Goal: Task Accomplishment & Management: Manage account settings

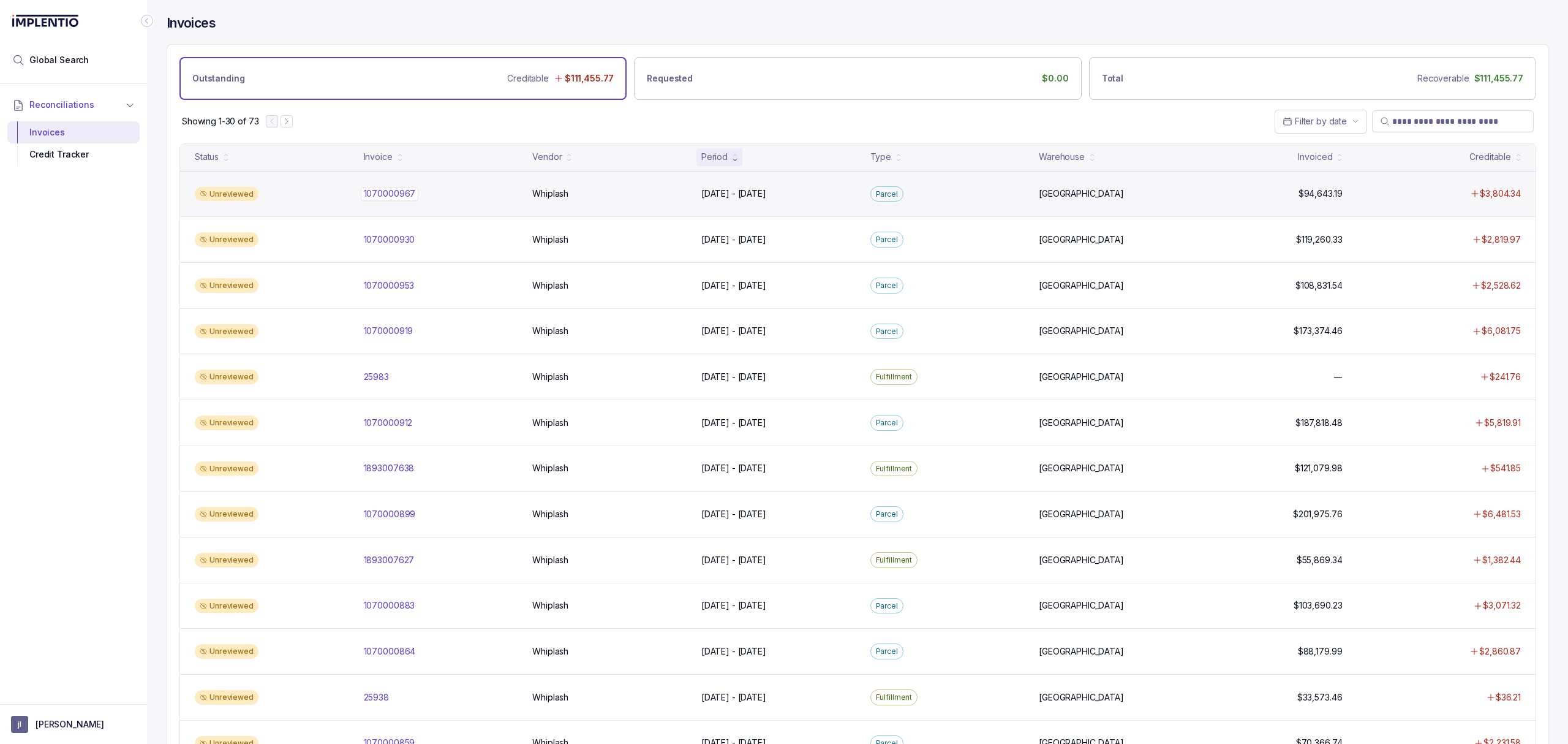
click at [412, 195] on p "1070000967" at bounding box center [390, 193] width 58 height 13
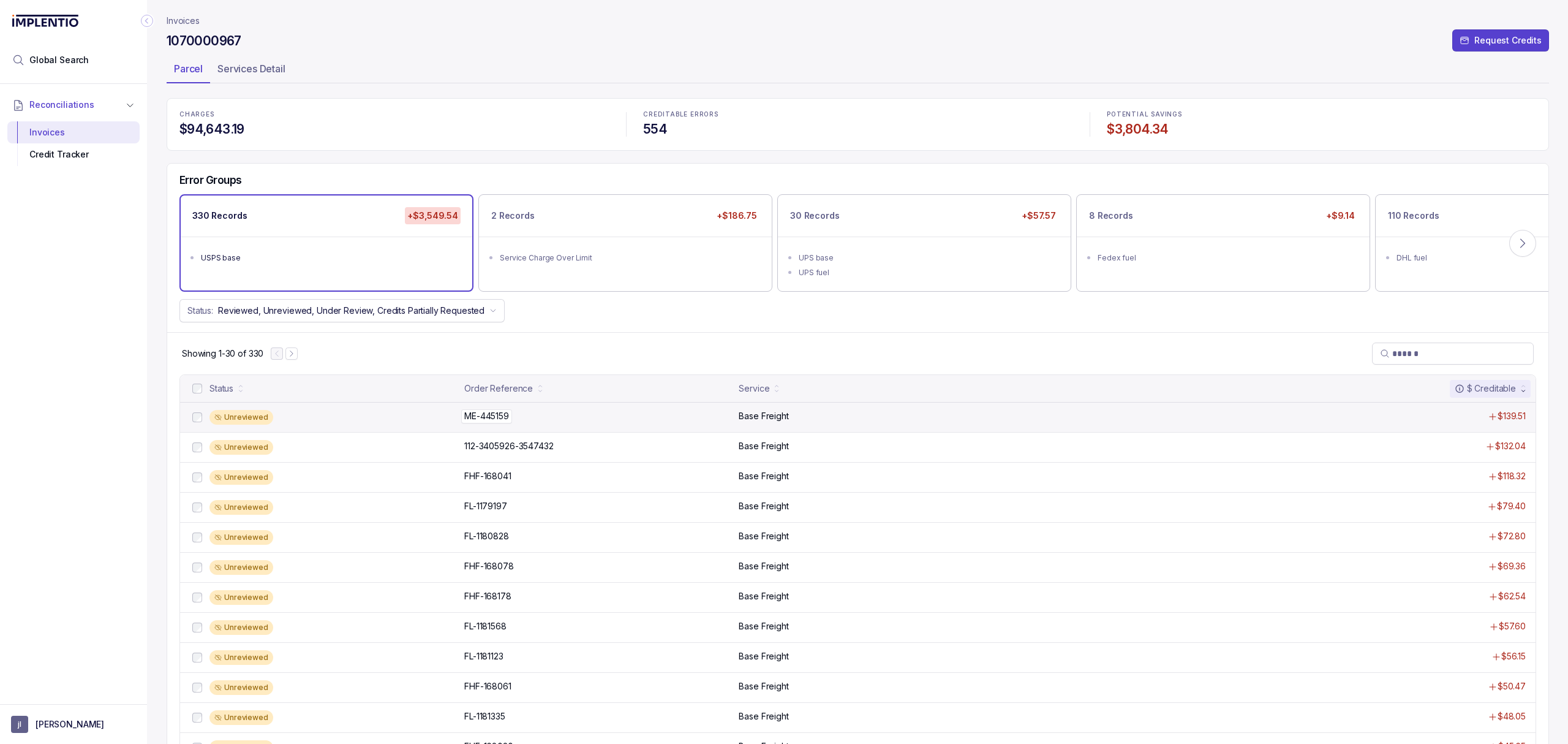
click at [484, 422] on p "ME-445159" at bounding box center [486, 415] width 51 height 13
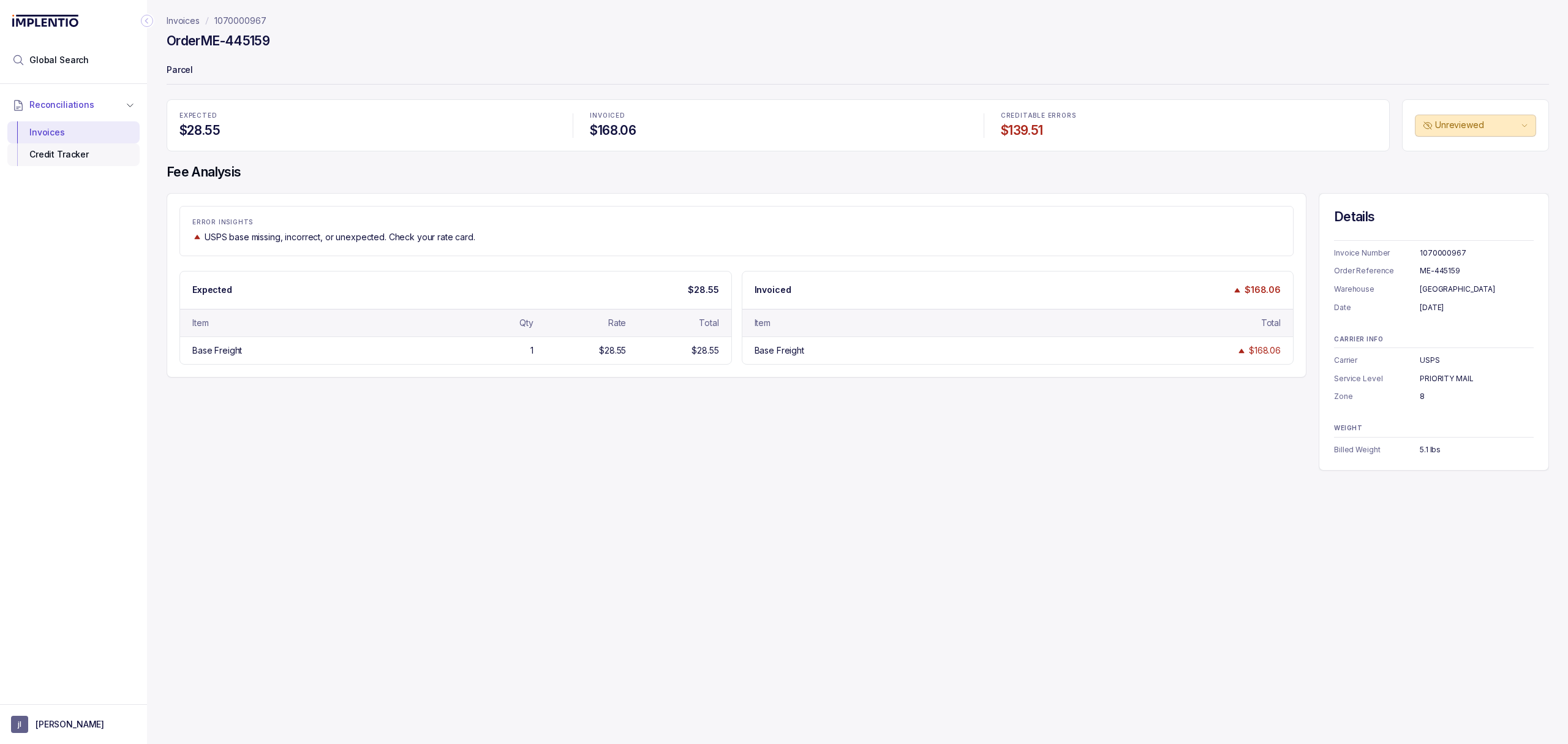
click at [81, 152] on div "Credit Tracker" at bounding box center [73, 154] width 113 height 22
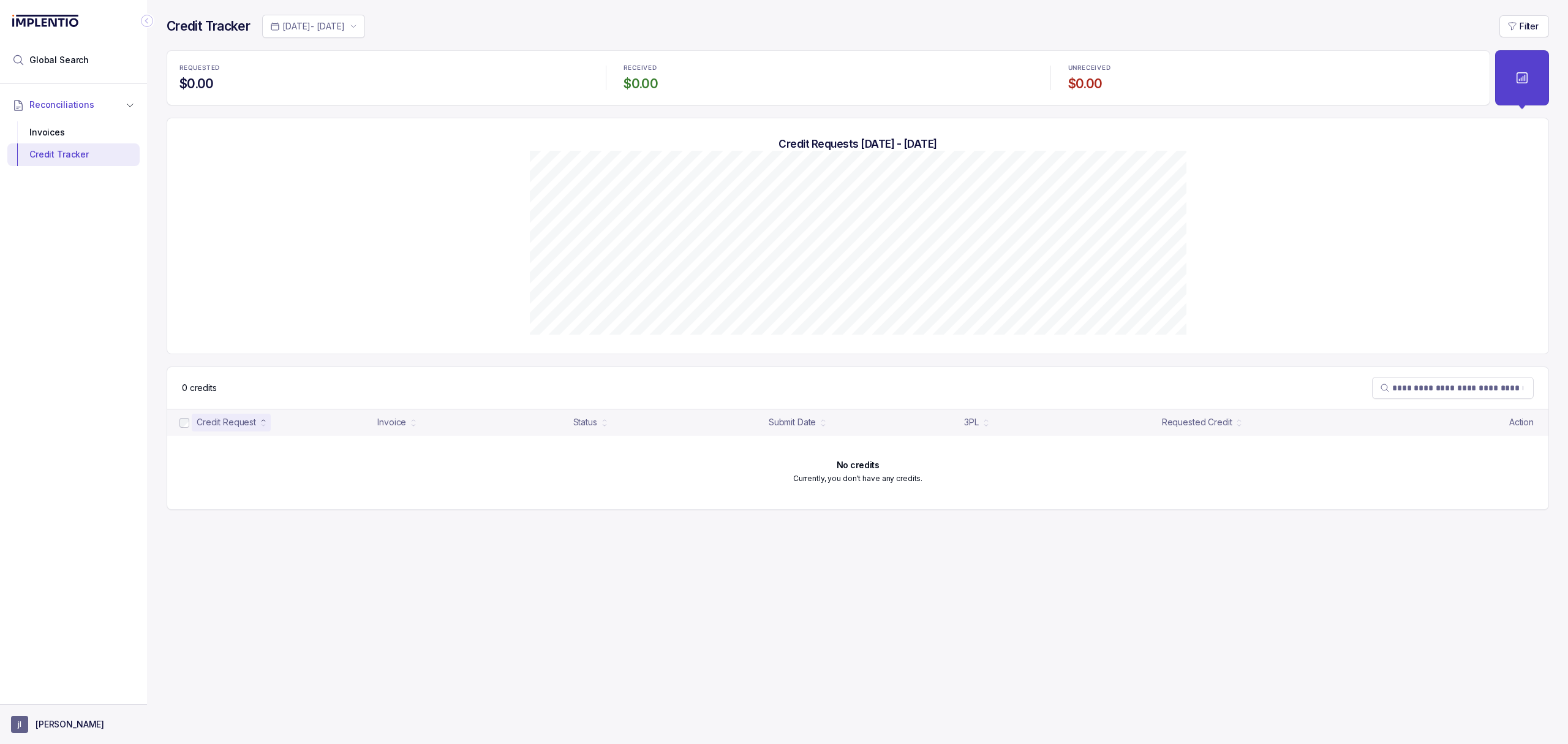
click at [50, 731] on button "[PERSON_NAME]" at bounding box center [74, 724] width 125 height 17
click at [56, 698] on p "Logout" at bounding box center [81, 697] width 101 height 12
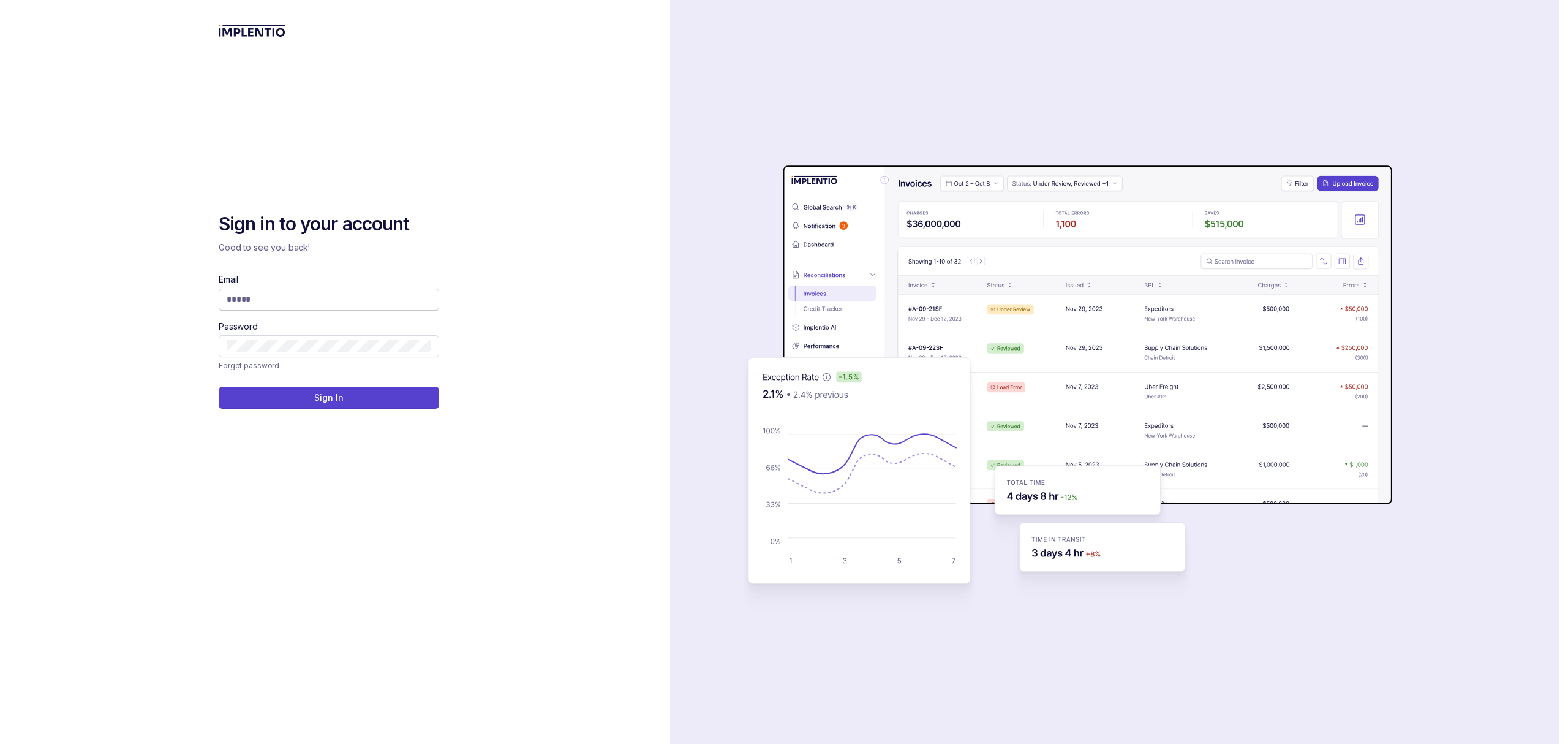
click at [299, 294] on input "Email" at bounding box center [329, 298] width 205 height 12
click at [0, 743] on com-1password-button at bounding box center [0, 744] width 0 height 0
type input "**********"
